Goal: Task Accomplishment & Management: Complete application form

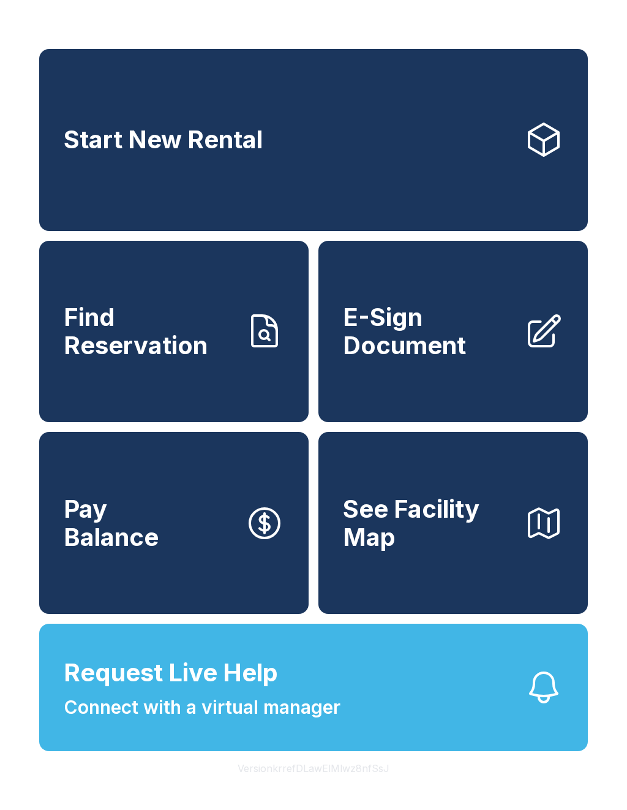
click at [384, 704] on button "Request Live Help Connect with a virtual manager" at bounding box center [313, 687] width 549 height 127
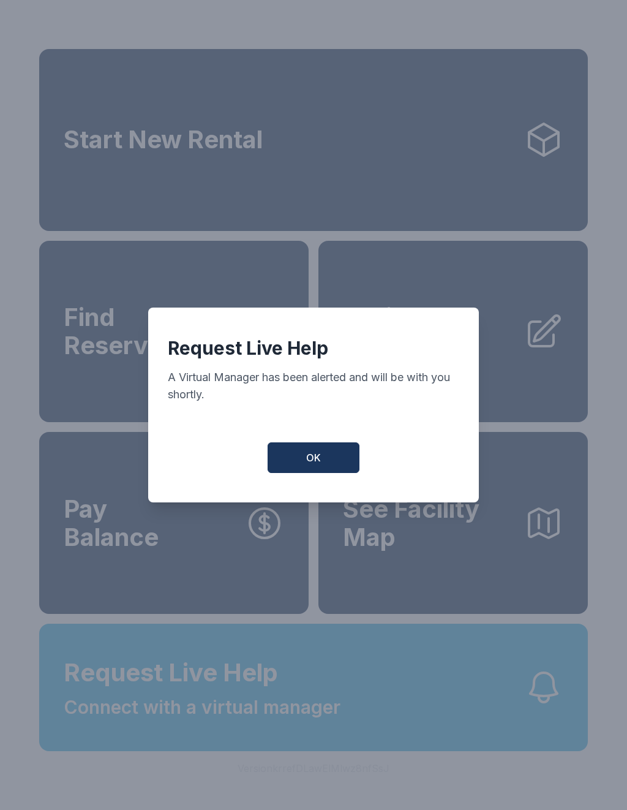
click at [314, 453] on button "OK" at bounding box center [314, 457] width 92 height 31
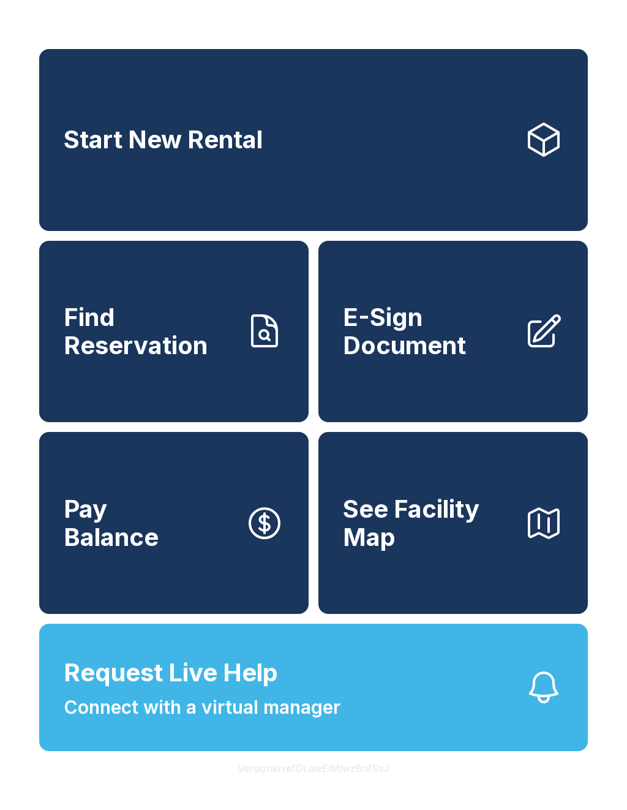
click at [227, 546] on button "Pay Balance" at bounding box center [174, 523] width 270 height 182
click at [217, 529] on button "Pay Balance" at bounding box center [174, 523] width 270 height 182
click at [456, 358] on span "E-Sign Document" at bounding box center [429, 331] width 172 height 56
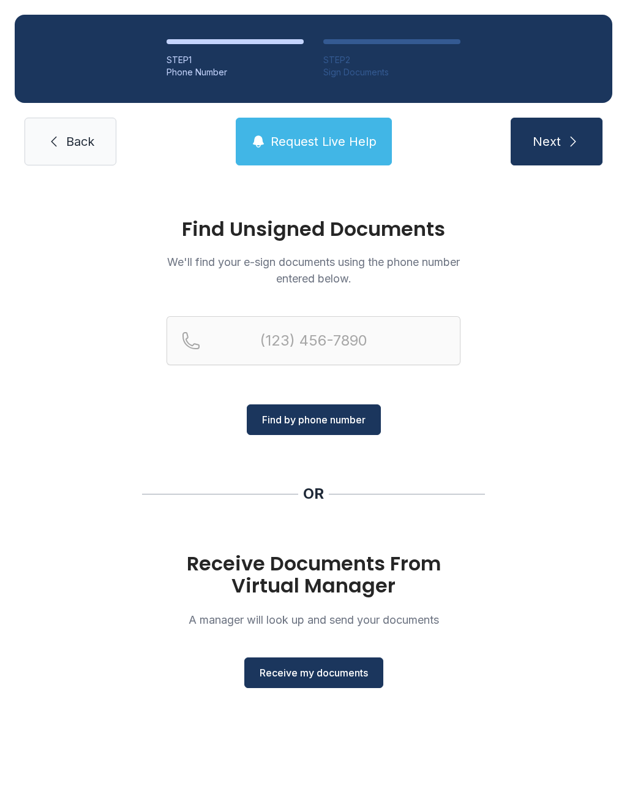
click at [317, 670] on span "Receive my documents" at bounding box center [314, 672] width 108 height 15
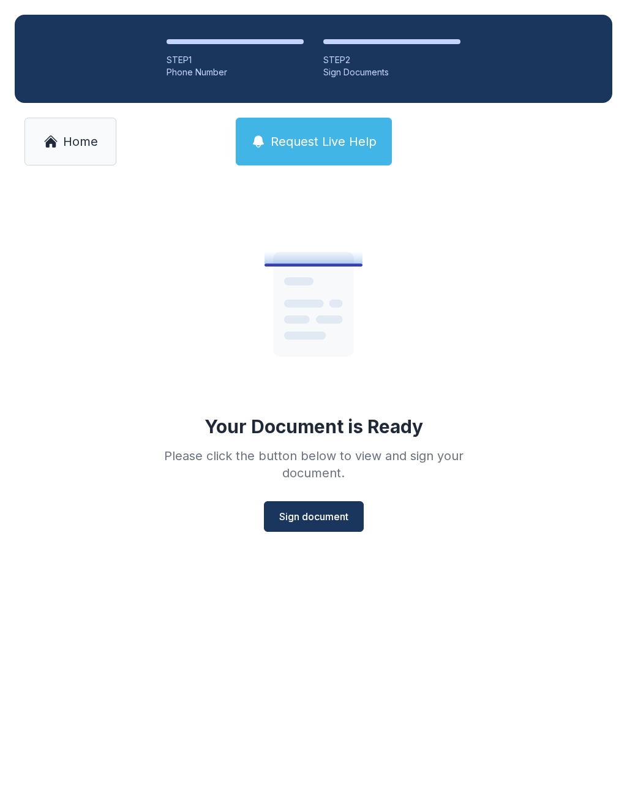
click at [315, 516] on span "Sign document" at bounding box center [313, 516] width 69 height 15
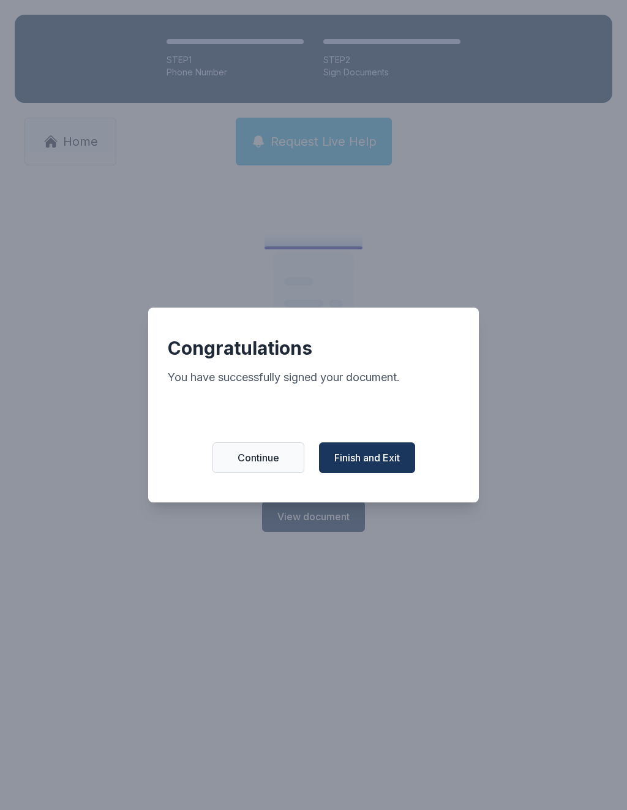
click at [369, 461] on span "Finish and Exit" at bounding box center [368, 457] width 66 height 15
